Goal: Transaction & Acquisition: Purchase product/service

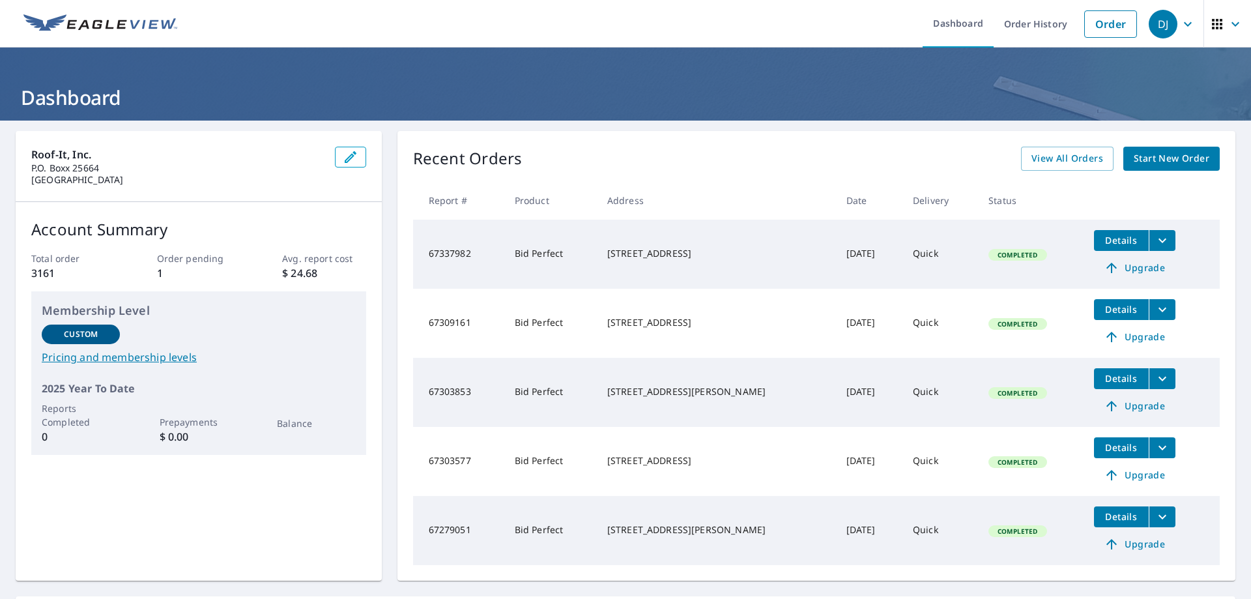
click at [1150, 158] on span "Start New Order" at bounding box center [1172, 159] width 76 height 16
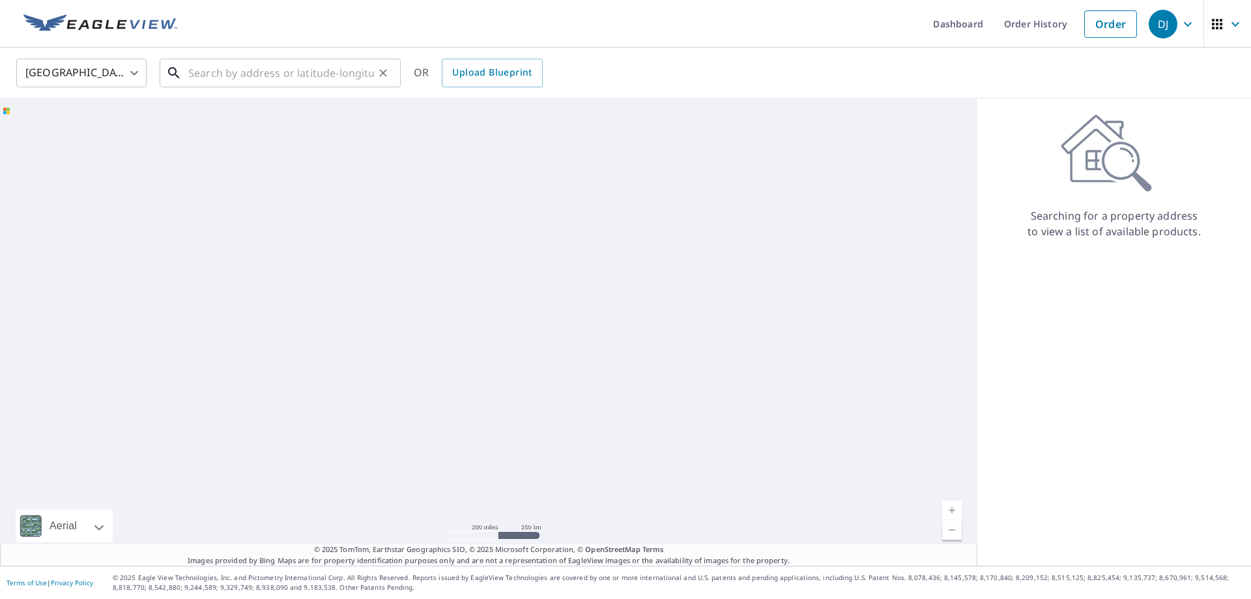
click at [259, 78] on input "text" at bounding box center [281, 73] width 186 height 36
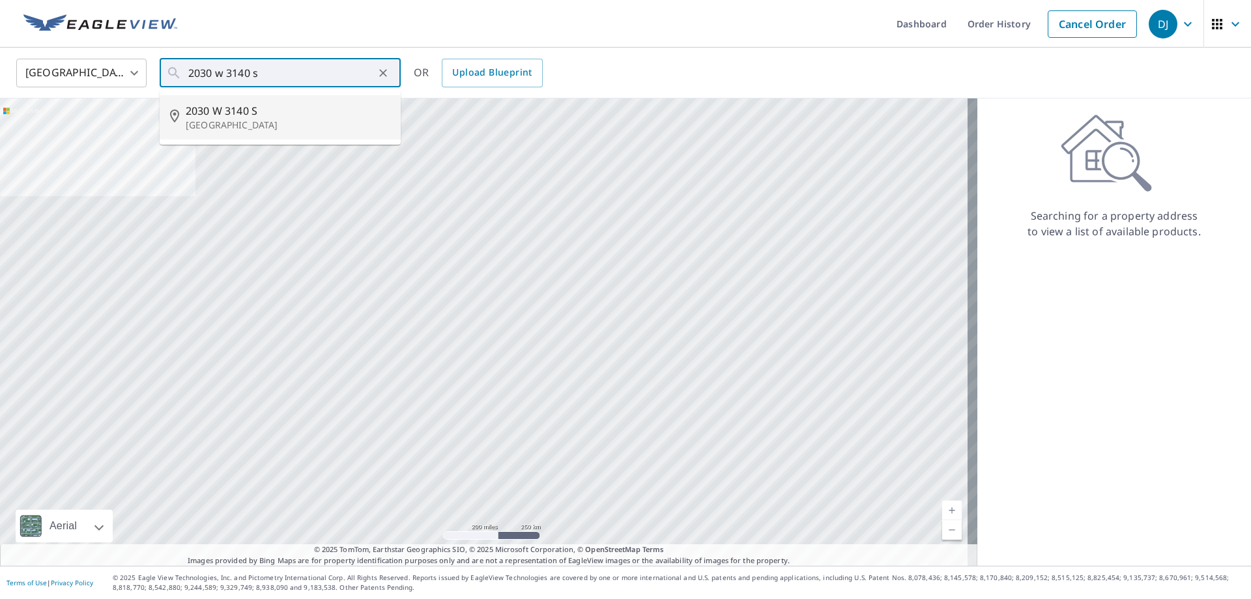
type input "2030 W [STREET_ADDRESS]"
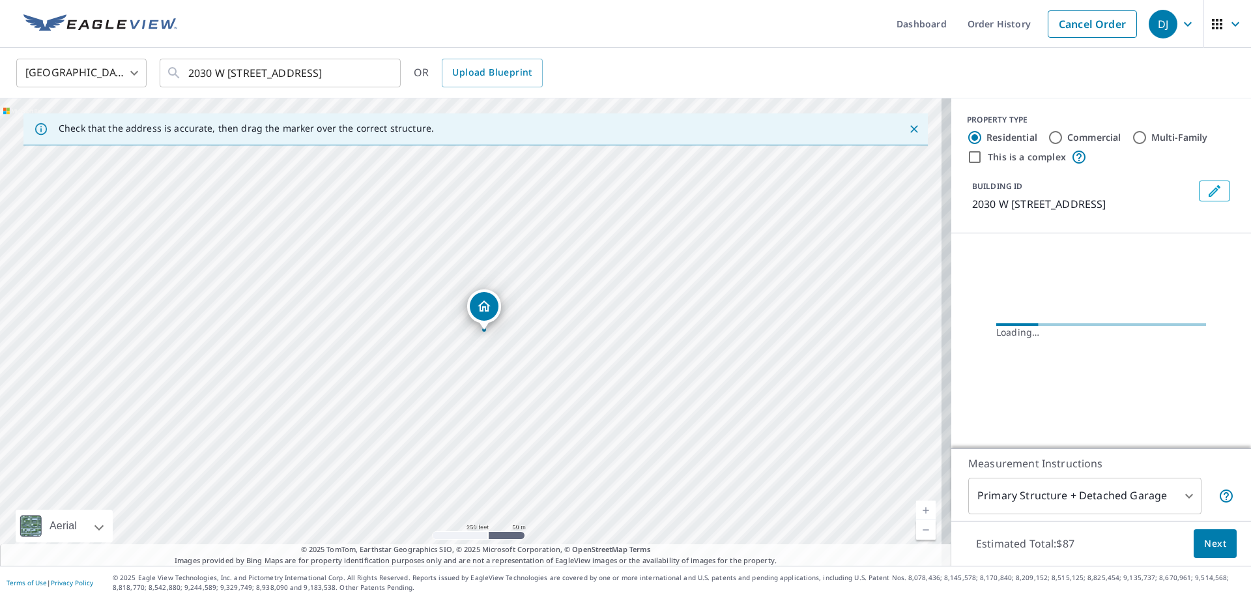
click at [918, 506] on link "Current Level 17, Zoom In" at bounding box center [926, 510] width 20 height 20
click at [918, 506] on link "Current Level 17.51457317282976, Zoom In" at bounding box center [926, 510] width 20 height 20
click at [918, 506] on link "Current Level 20, Zoom In Disabled" at bounding box center [926, 510] width 20 height 20
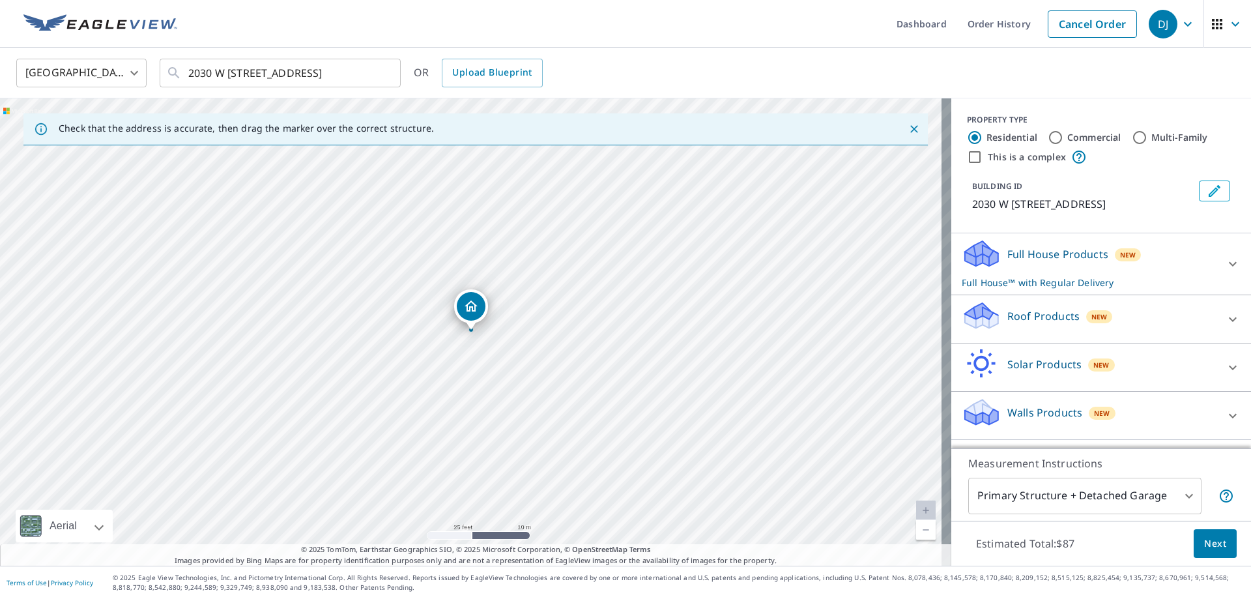
click at [1043, 321] on p "Roof Products" at bounding box center [1043, 316] width 72 height 16
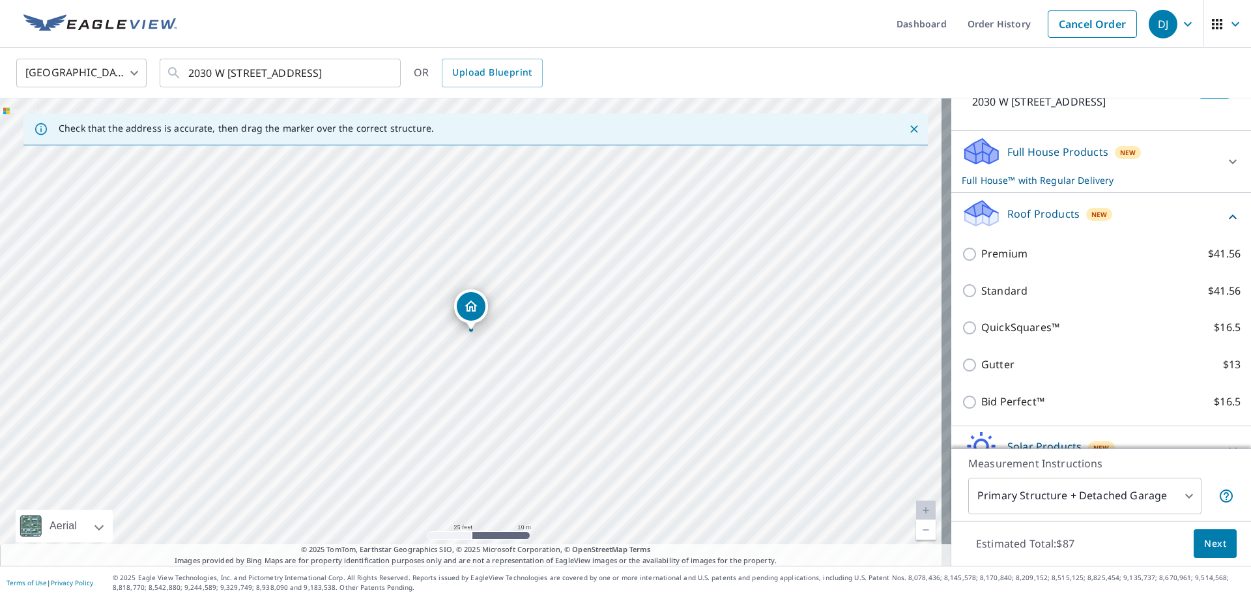
scroll to position [177, 0]
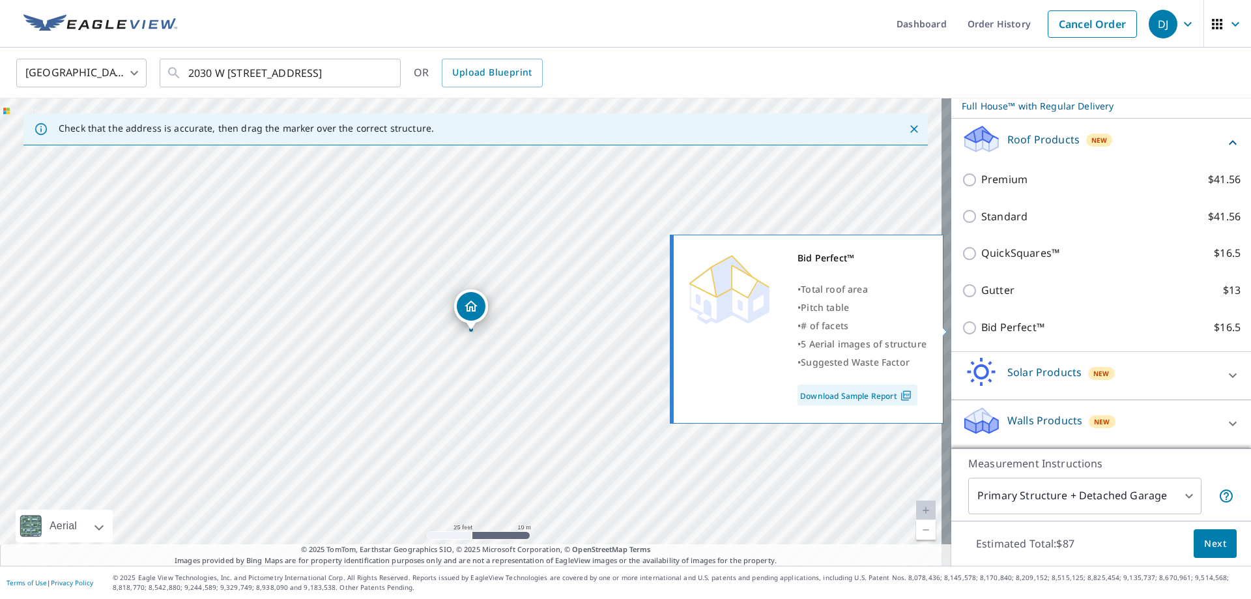
click at [1019, 326] on p "Bid Perfect™" at bounding box center [1012, 327] width 63 height 16
click at [981, 326] on input "Bid Perfect™ $16.5" at bounding box center [972, 328] width 20 height 16
checkbox input "true"
checkbox input "false"
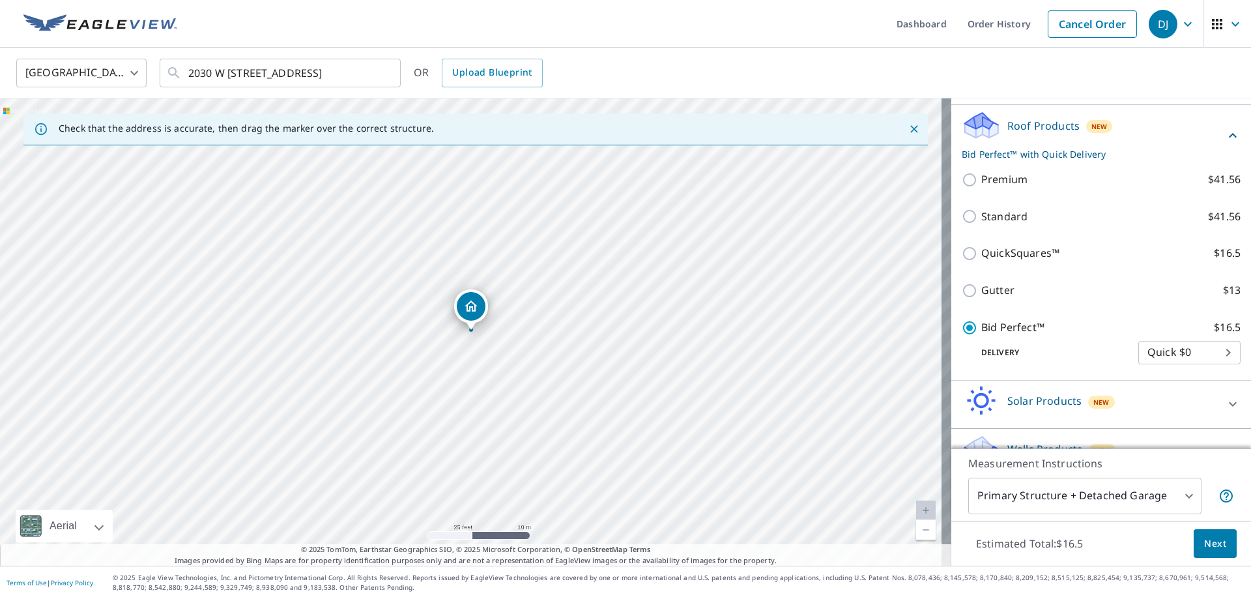
click at [1208, 542] on span "Next" at bounding box center [1215, 544] width 22 height 16
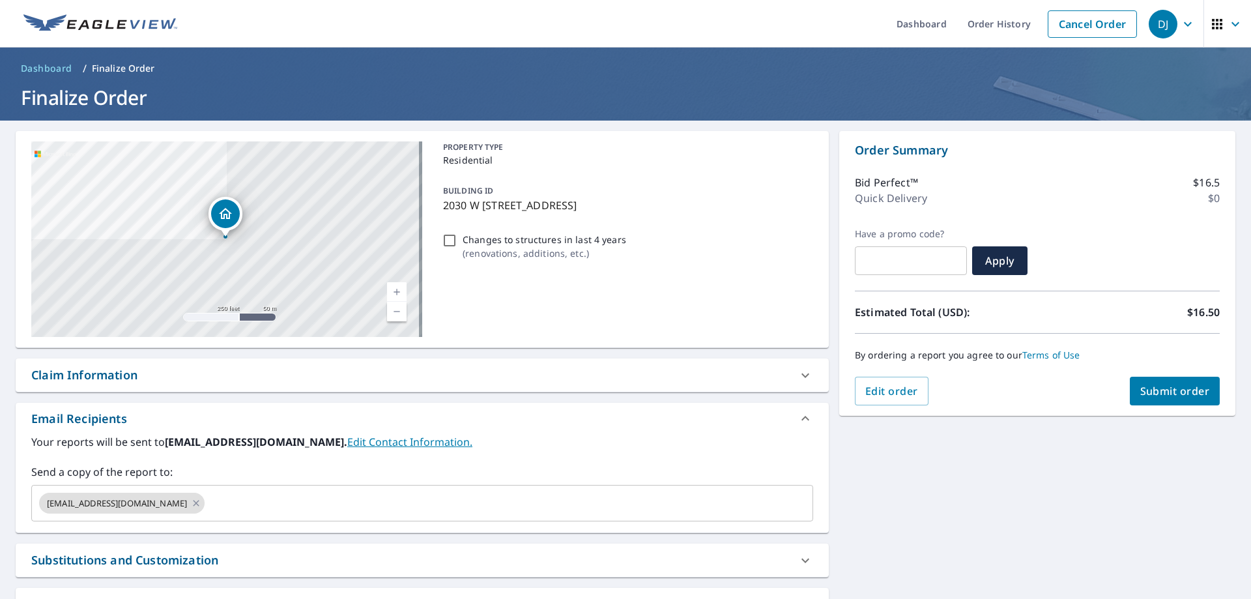
click at [1164, 398] on span "Submit order" at bounding box center [1175, 391] width 70 height 14
checkbox input "true"
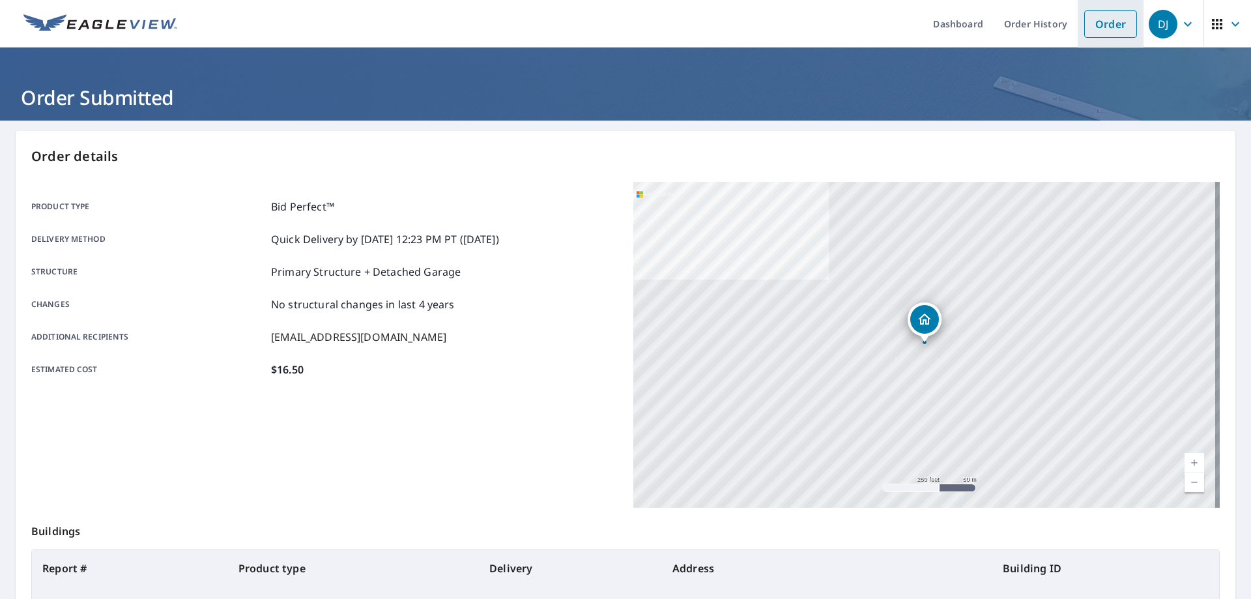
click at [1112, 28] on link "Order" at bounding box center [1110, 23] width 53 height 27
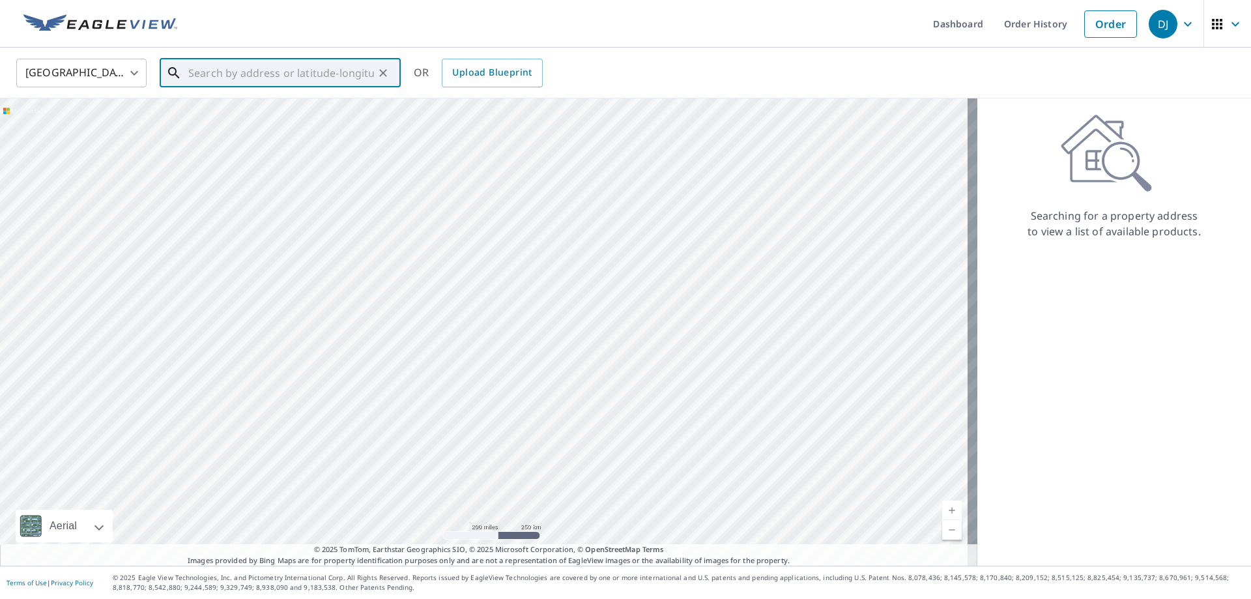
click at [238, 76] on input "text" at bounding box center [281, 73] width 186 height 36
type input "[STREET_ADDRESS]"
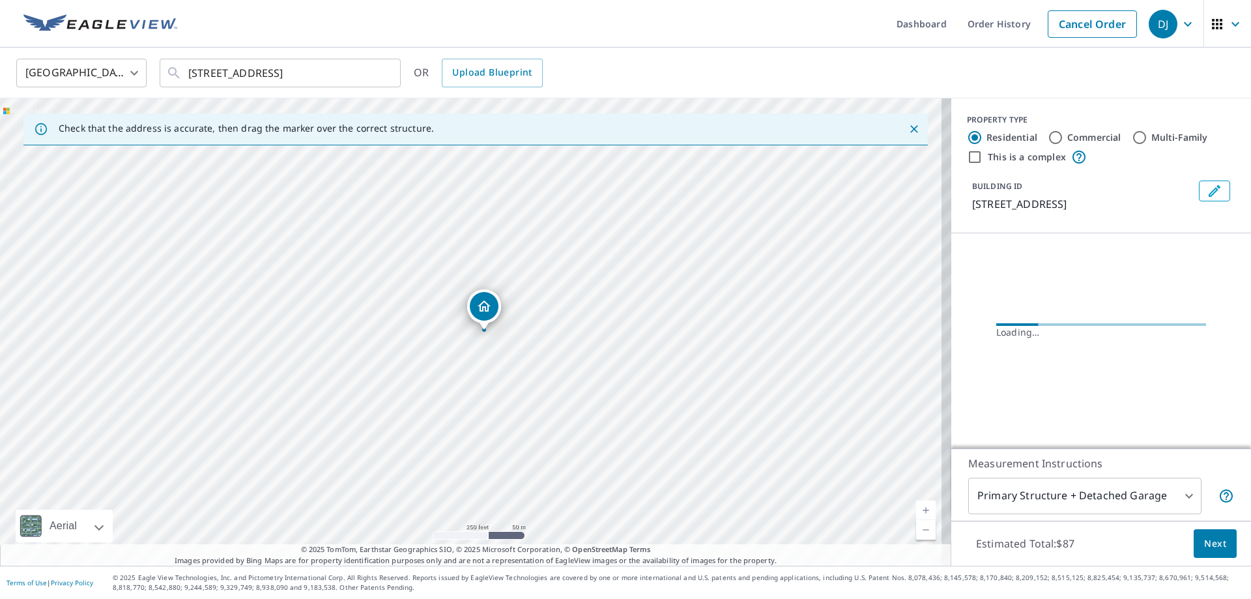
click at [916, 505] on link "Current Level 17, Zoom In" at bounding box center [926, 510] width 20 height 20
click at [916, 505] on link "Current Level 17.589779517018933, Zoom In" at bounding box center [926, 510] width 20 height 20
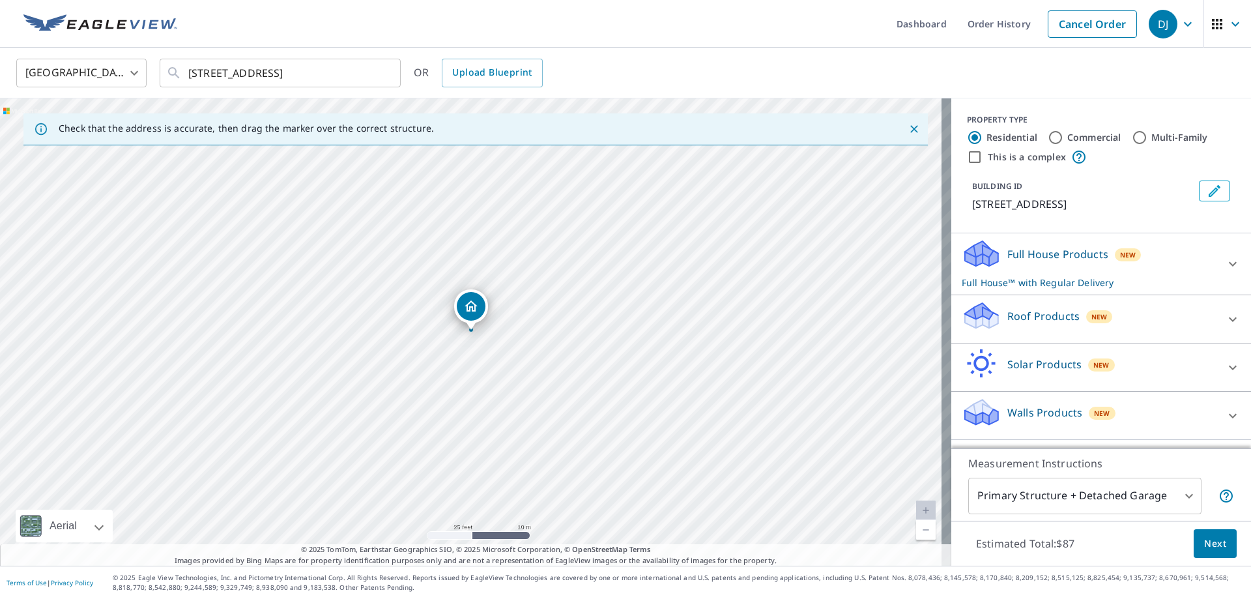
click at [1051, 323] on p "Roof Products" at bounding box center [1043, 316] width 72 height 16
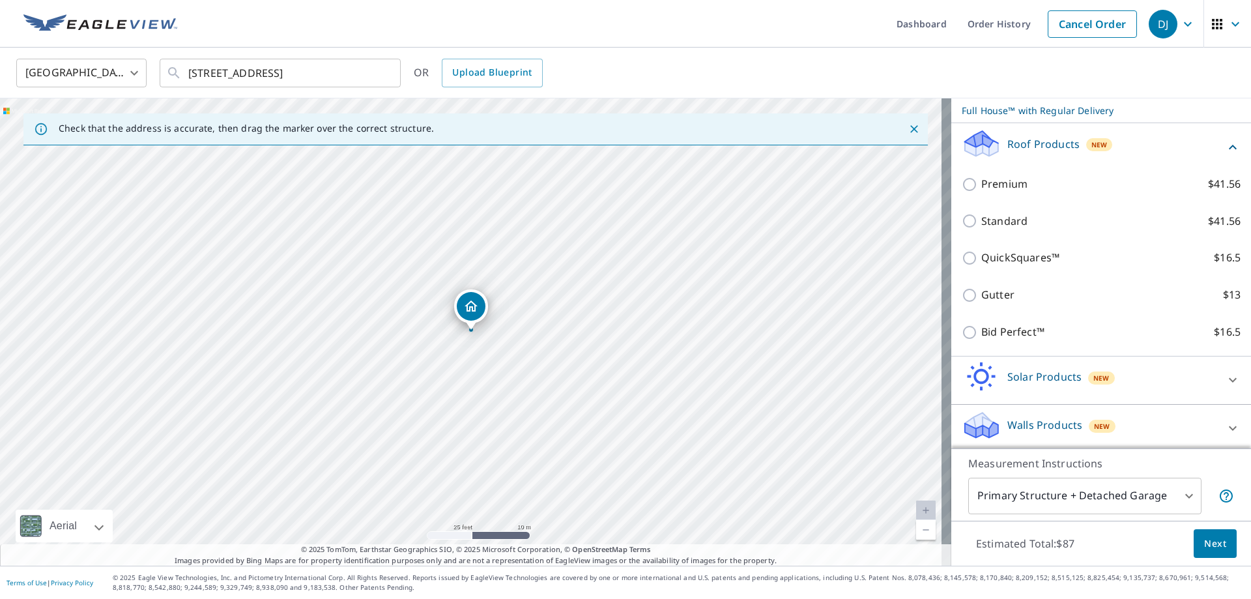
scroll to position [177, 0]
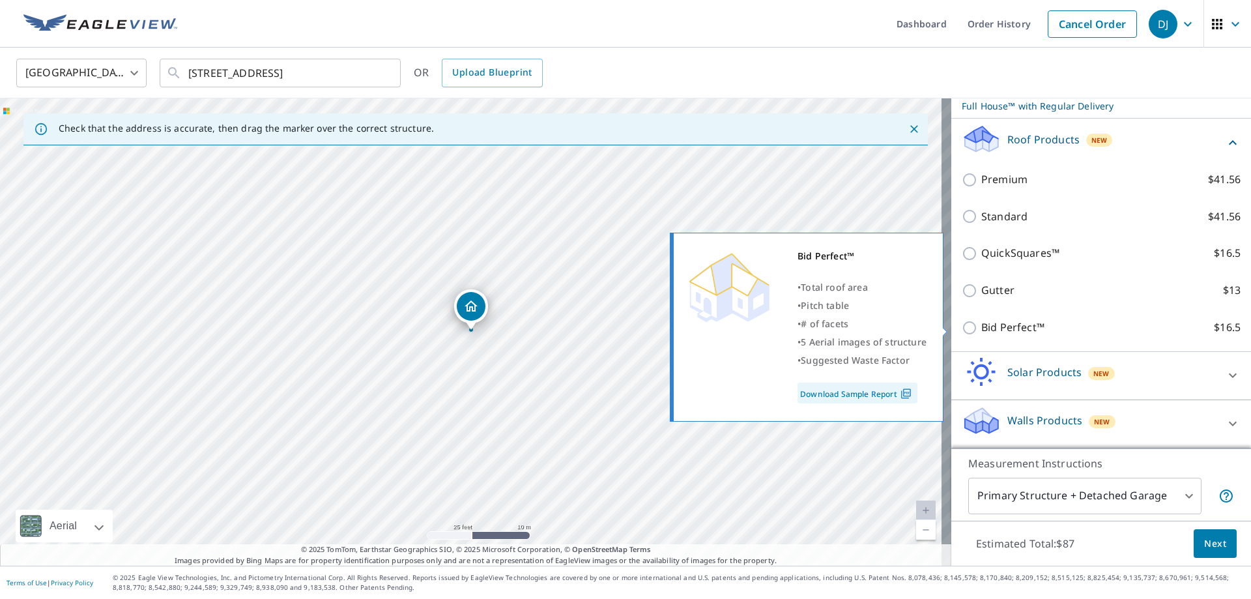
click at [1004, 332] on p "Bid Perfect™" at bounding box center [1012, 327] width 63 height 16
click at [981, 332] on input "Bid Perfect™ $16.5" at bounding box center [972, 328] width 20 height 16
checkbox input "true"
checkbox input "false"
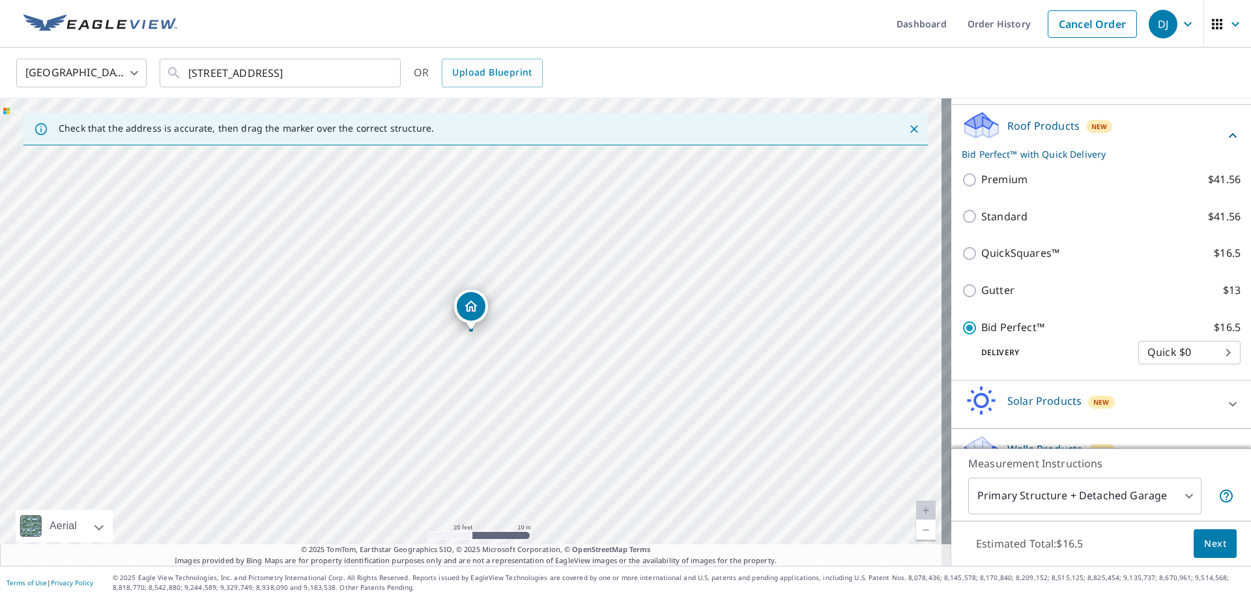
click at [1207, 547] on span "Next" at bounding box center [1215, 544] width 22 height 16
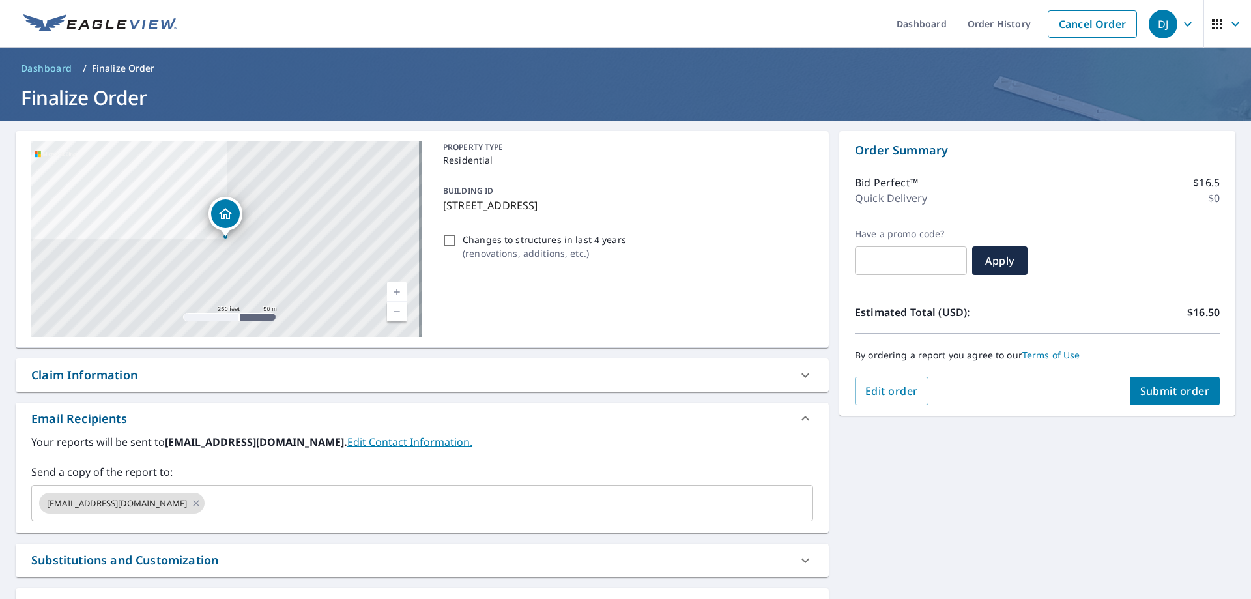
click at [1166, 389] on span "Submit order" at bounding box center [1175, 391] width 70 height 14
checkbox input "true"
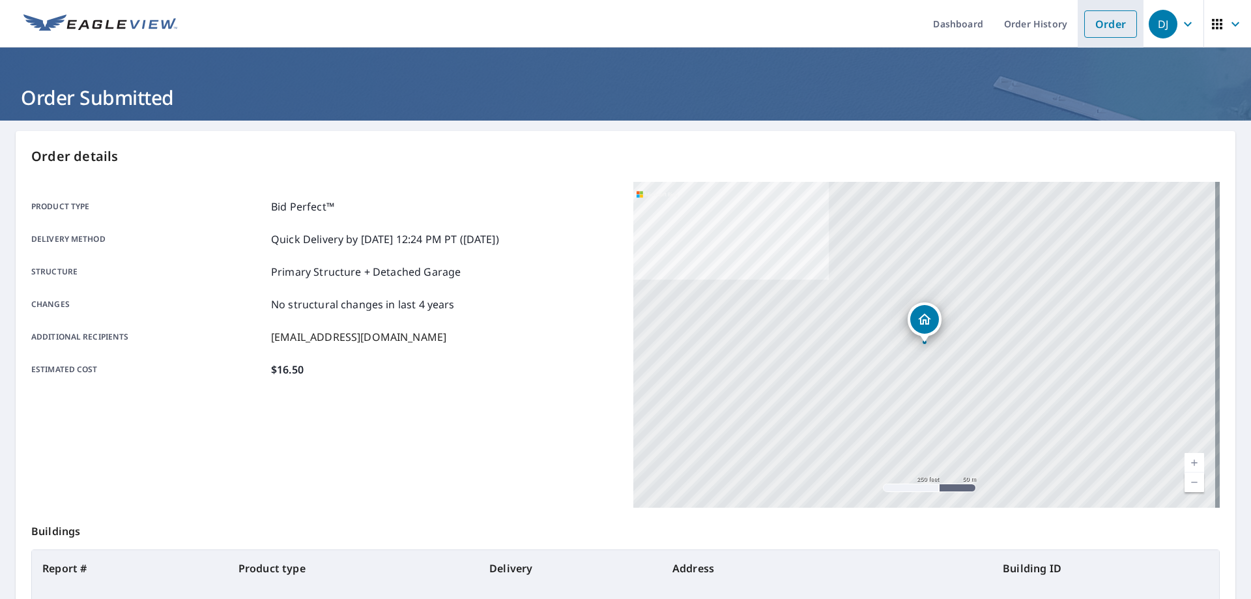
click at [1110, 27] on link "Order" at bounding box center [1110, 23] width 53 height 27
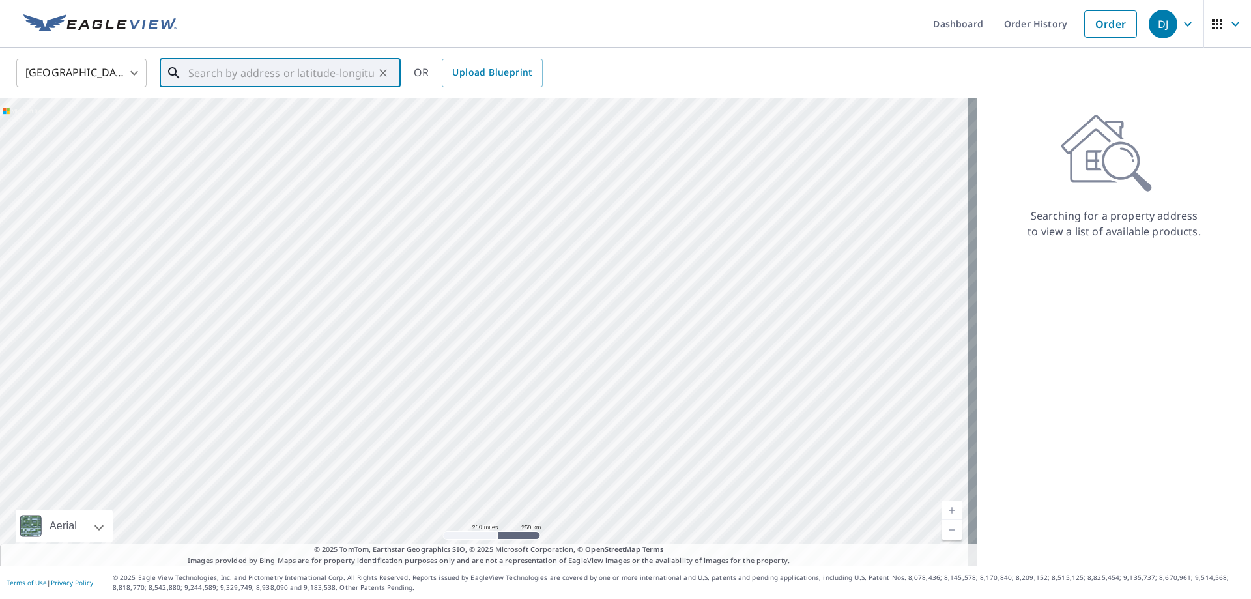
click at [252, 78] on input "text" at bounding box center [281, 73] width 186 height 36
click at [246, 70] on input "text" at bounding box center [281, 73] width 186 height 36
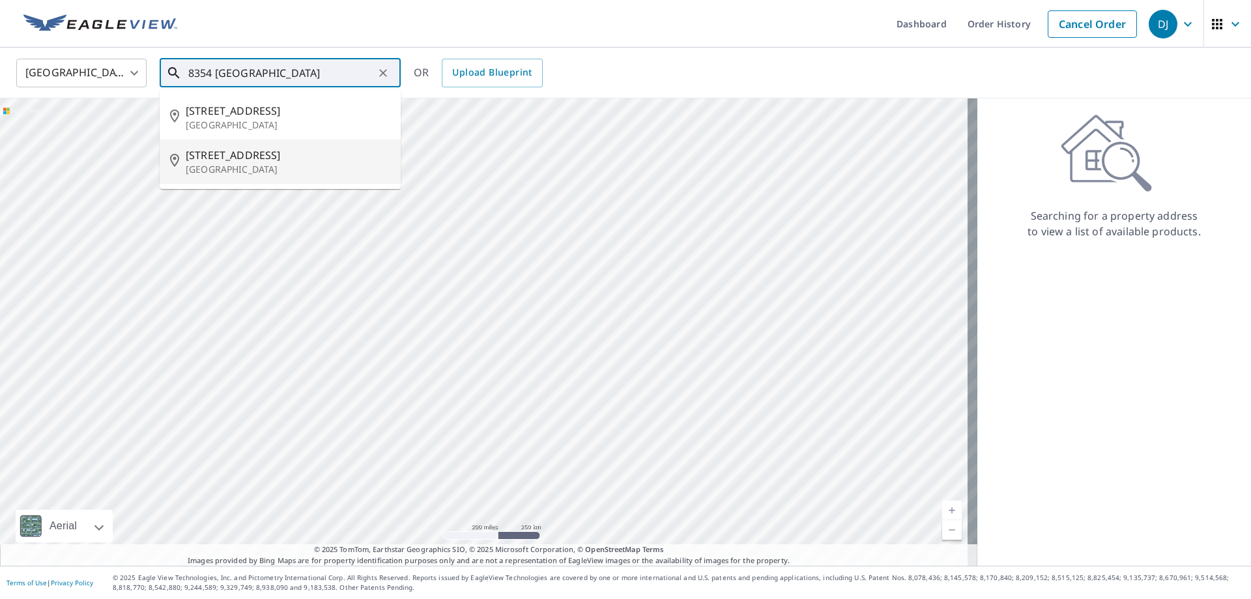
click at [242, 152] on span "[STREET_ADDRESS]" at bounding box center [288, 155] width 205 height 16
type input "[STREET_ADDRESS][PERSON_NAME]"
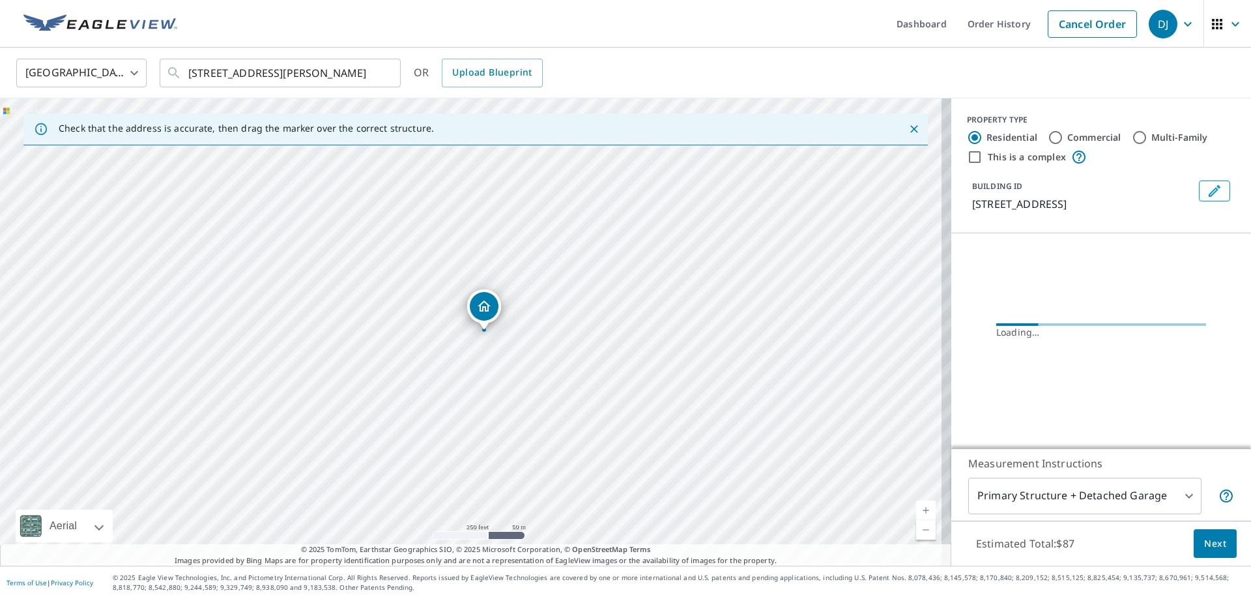
click at [916, 512] on link "Current Level 17, Zoom In" at bounding box center [926, 510] width 20 height 20
click at [916, 512] on link "Current Level 17.48286431310242, Zoom In" at bounding box center [926, 510] width 20 height 20
click at [916, 512] on link "Current Level 20, Zoom In Disabled" at bounding box center [926, 510] width 20 height 20
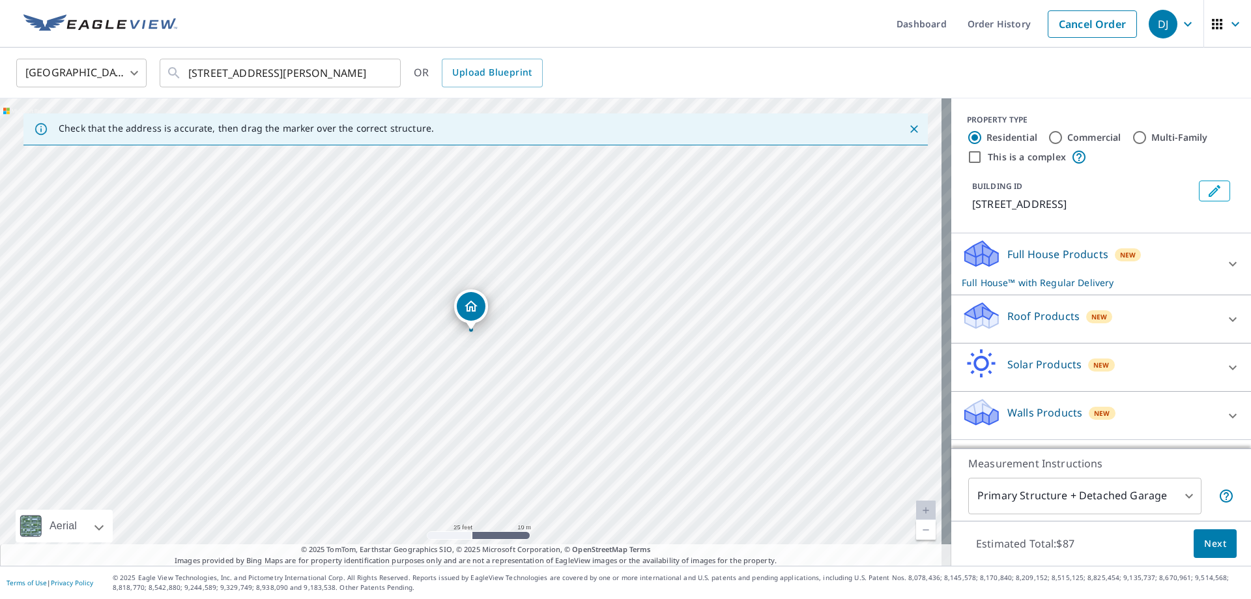
click at [1060, 320] on p "Roof Products" at bounding box center [1043, 316] width 72 height 16
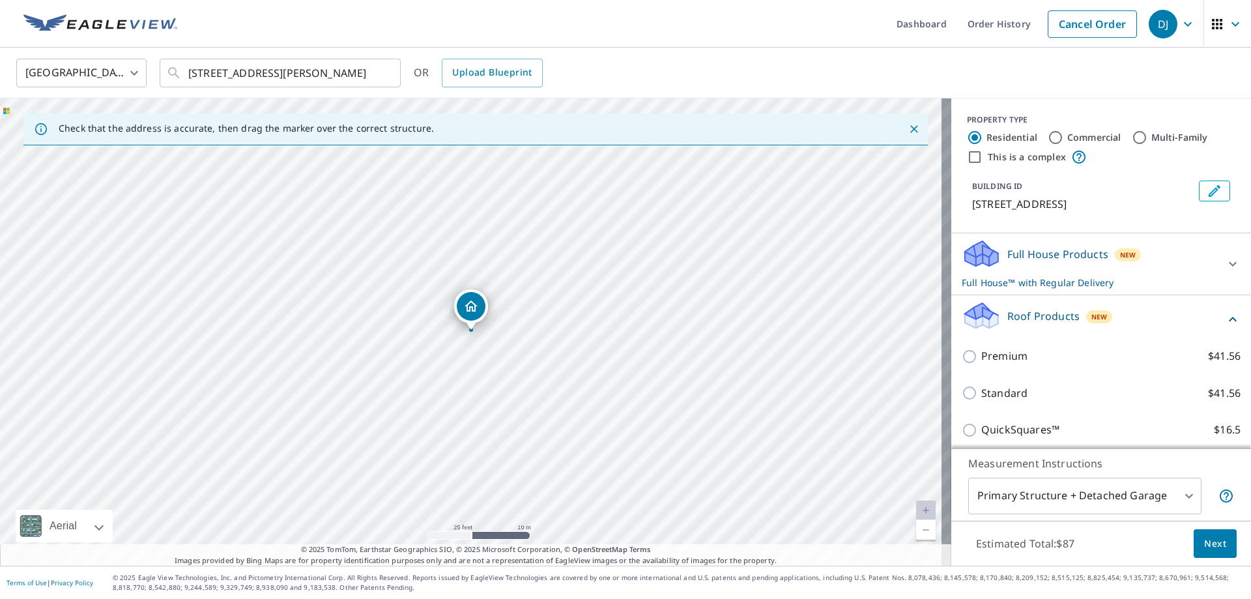
scroll to position [130, 0]
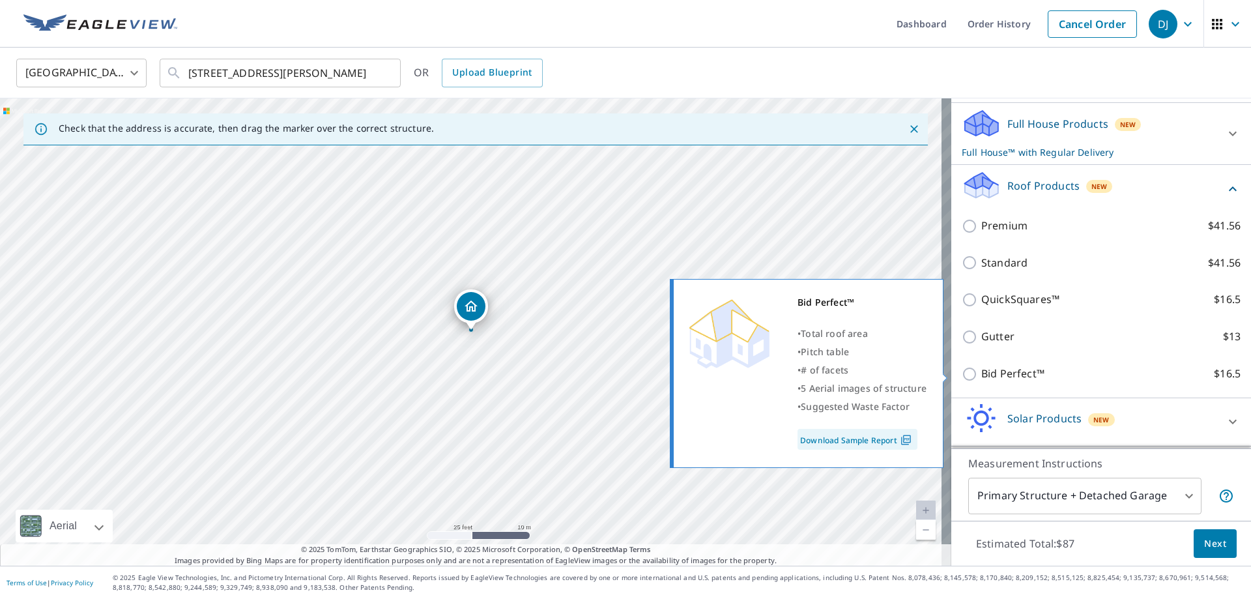
click at [998, 369] on p "Bid Perfect™" at bounding box center [1012, 374] width 63 height 16
click at [981, 369] on input "Bid Perfect™ $16.5" at bounding box center [972, 374] width 20 height 16
checkbox input "true"
checkbox input "false"
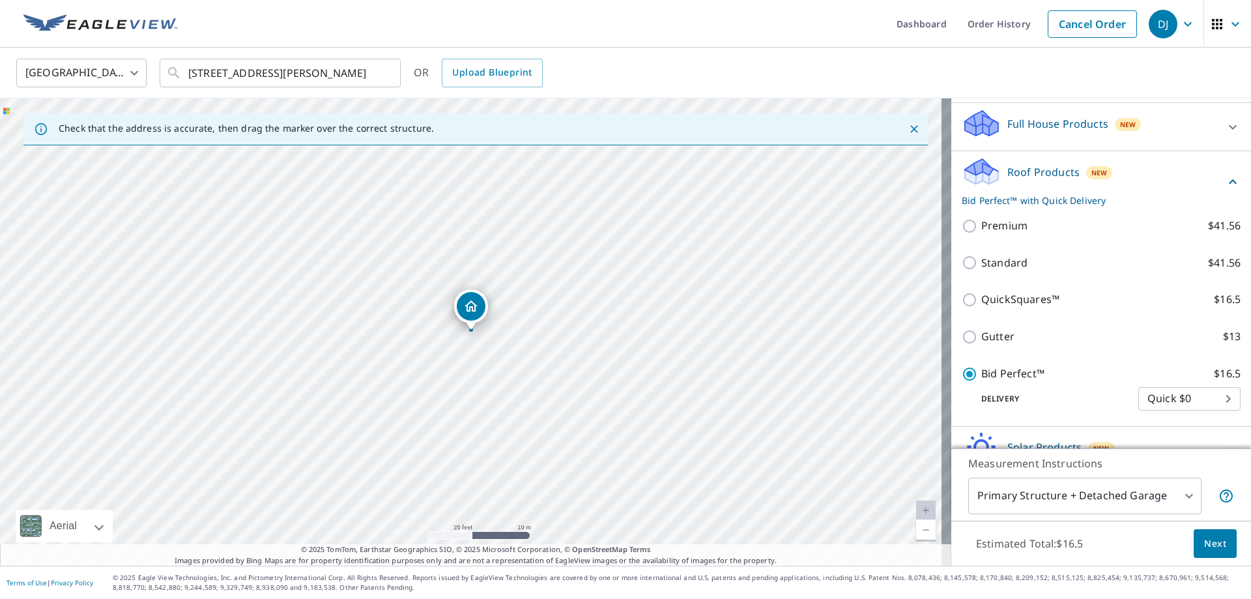
click at [1215, 551] on button "Next" at bounding box center [1215, 543] width 43 height 29
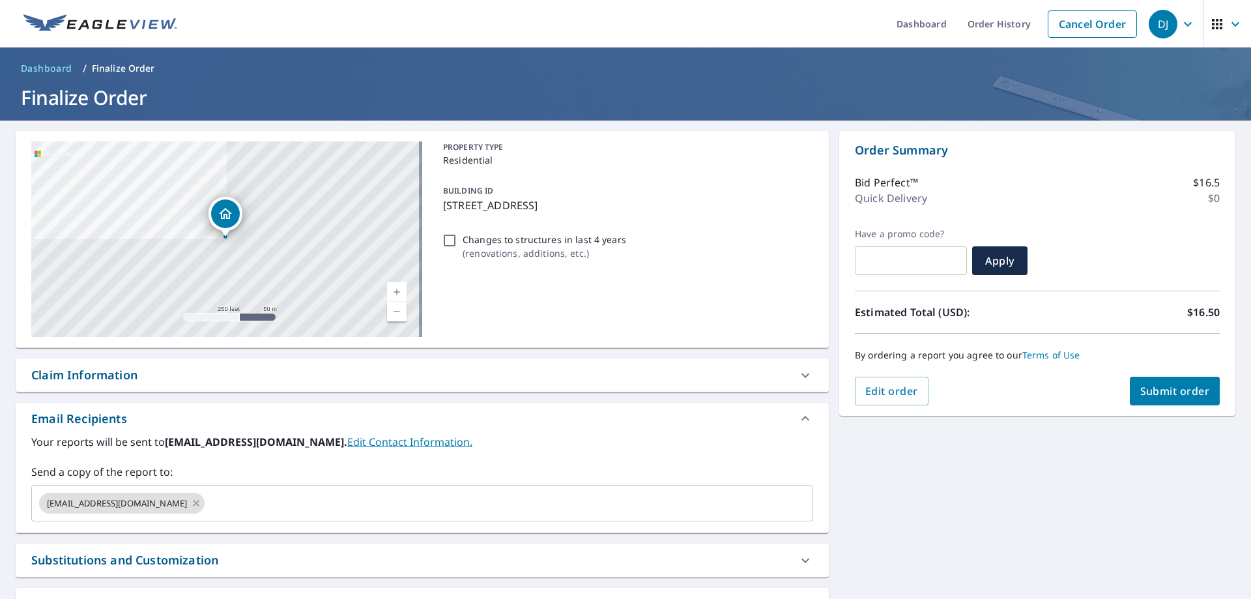
click at [1182, 400] on button "Submit order" at bounding box center [1175, 391] width 91 height 29
checkbox input "true"
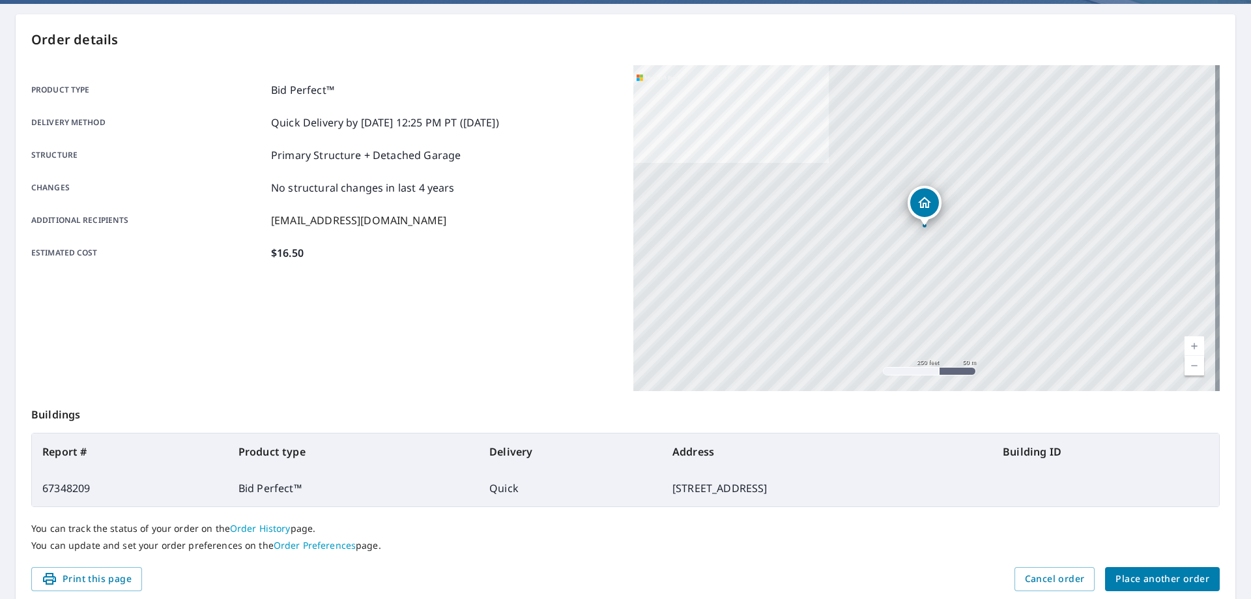
scroll to position [168, 0]
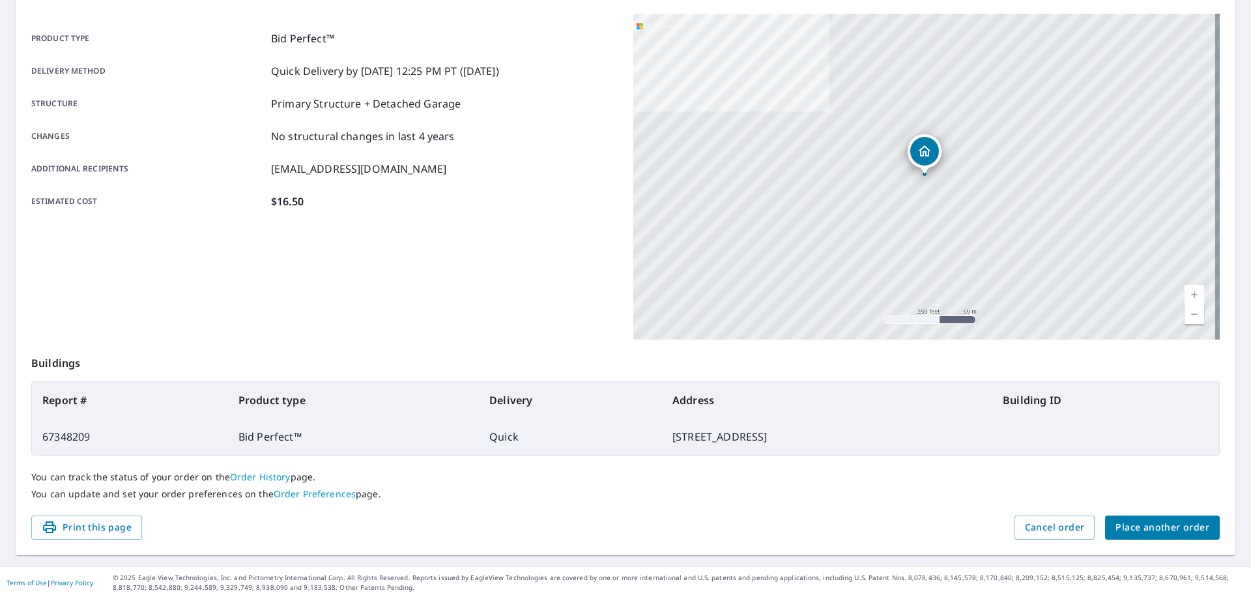
click at [1116, 522] on span "Place another order" at bounding box center [1163, 527] width 94 height 16
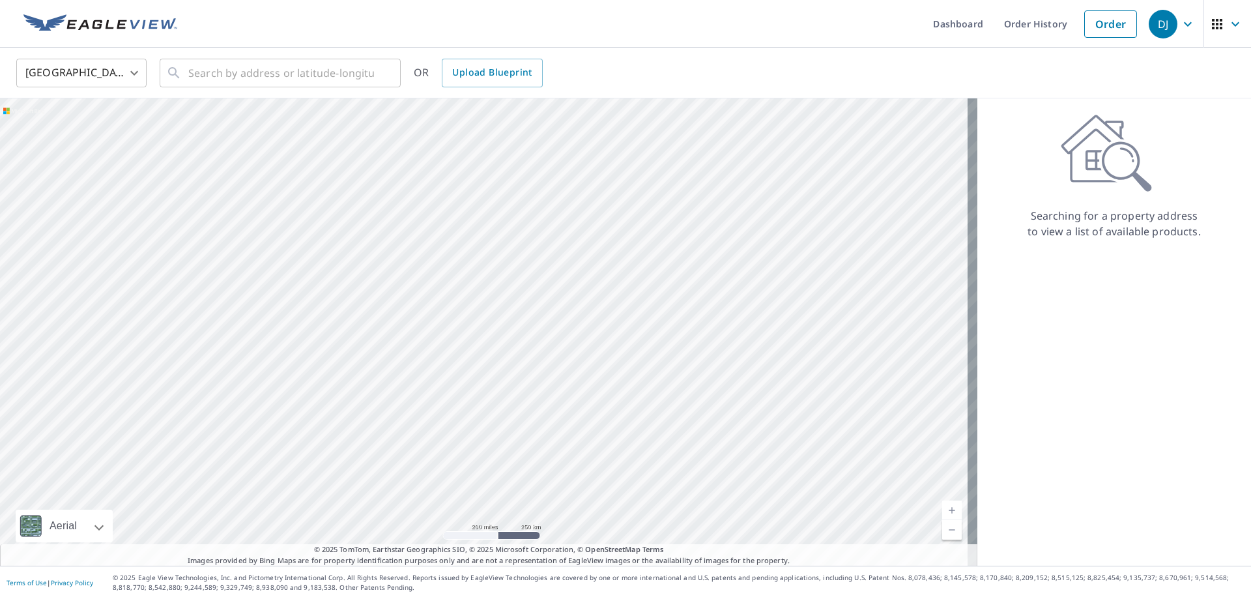
click at [943, 505] on link "Current Level 5, Zoom In" at bounding box center [952, 510] width 20 height 20
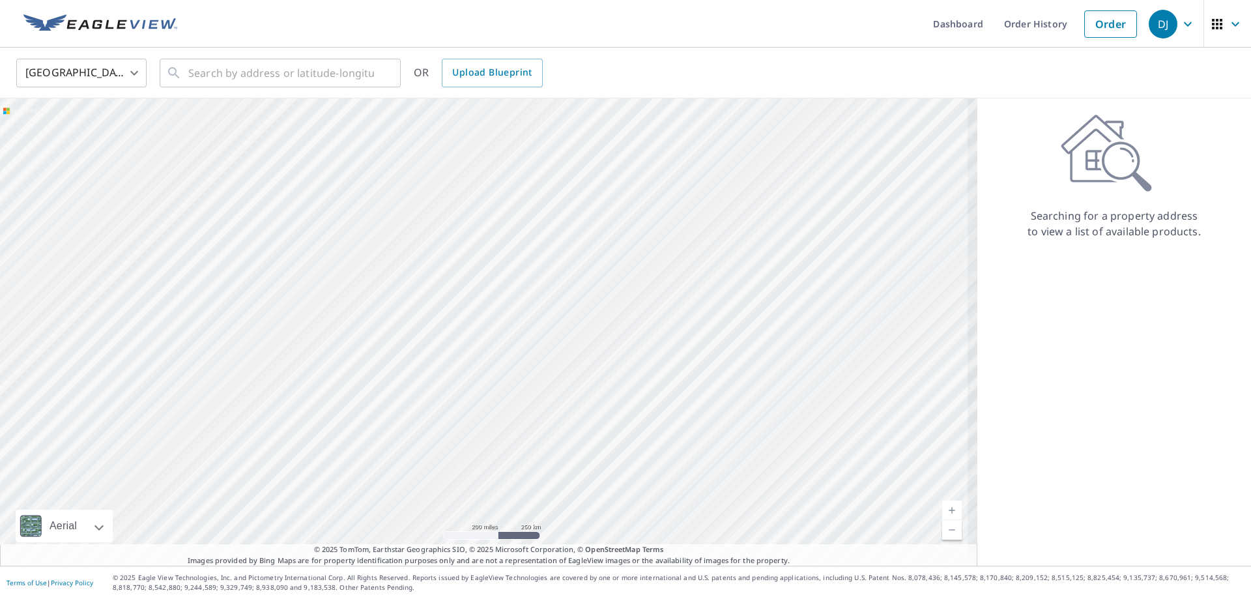
click at [943, 505] on link "Current Level 5, Zoom In" at bounding box center [952, 510] width 20 height 20
click at [943, 505] on link "Current Level 5.6539098544386475, Zoom In" at bounding box center [952, 510] width 20 height 20
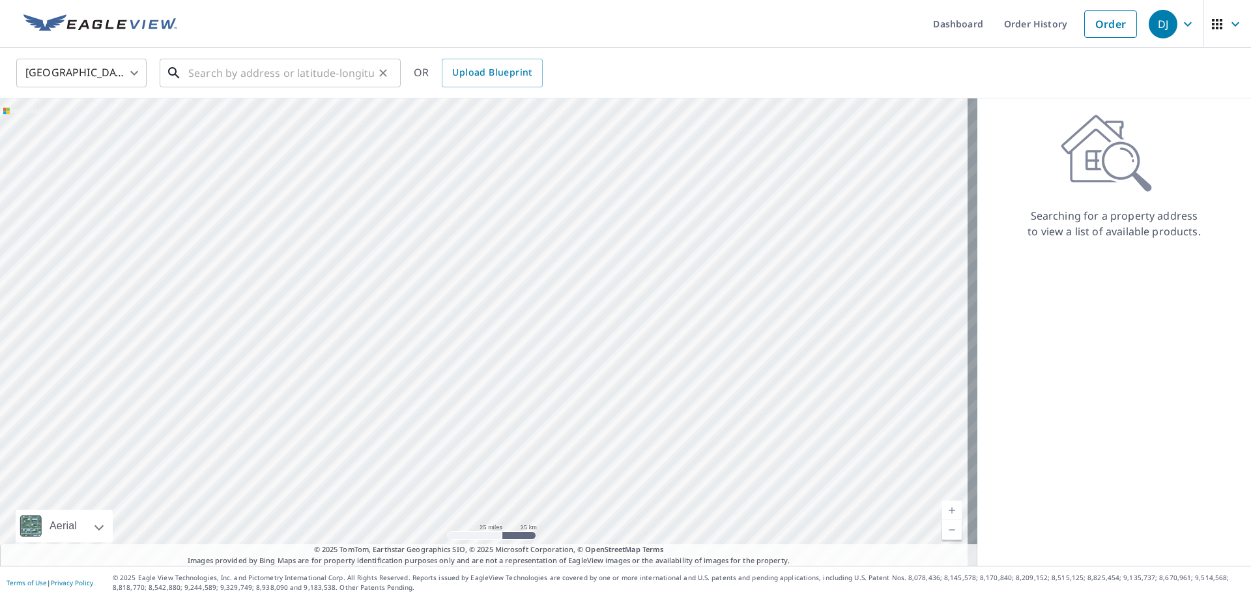
click at [248, 76] on input "text" at bounding box center [281, 73] width 186 height 36
drag, startPoint x: 238, startPoint y: 113, endPoint x: 292, endPoint y: 20, distance: 108.3
click at [292, 20] on ul "Dashboard Order History Order" at bounding box center [664, 24] width 959 height 48
